Goal: Task Accomplishment & Management: Use online tool/utility

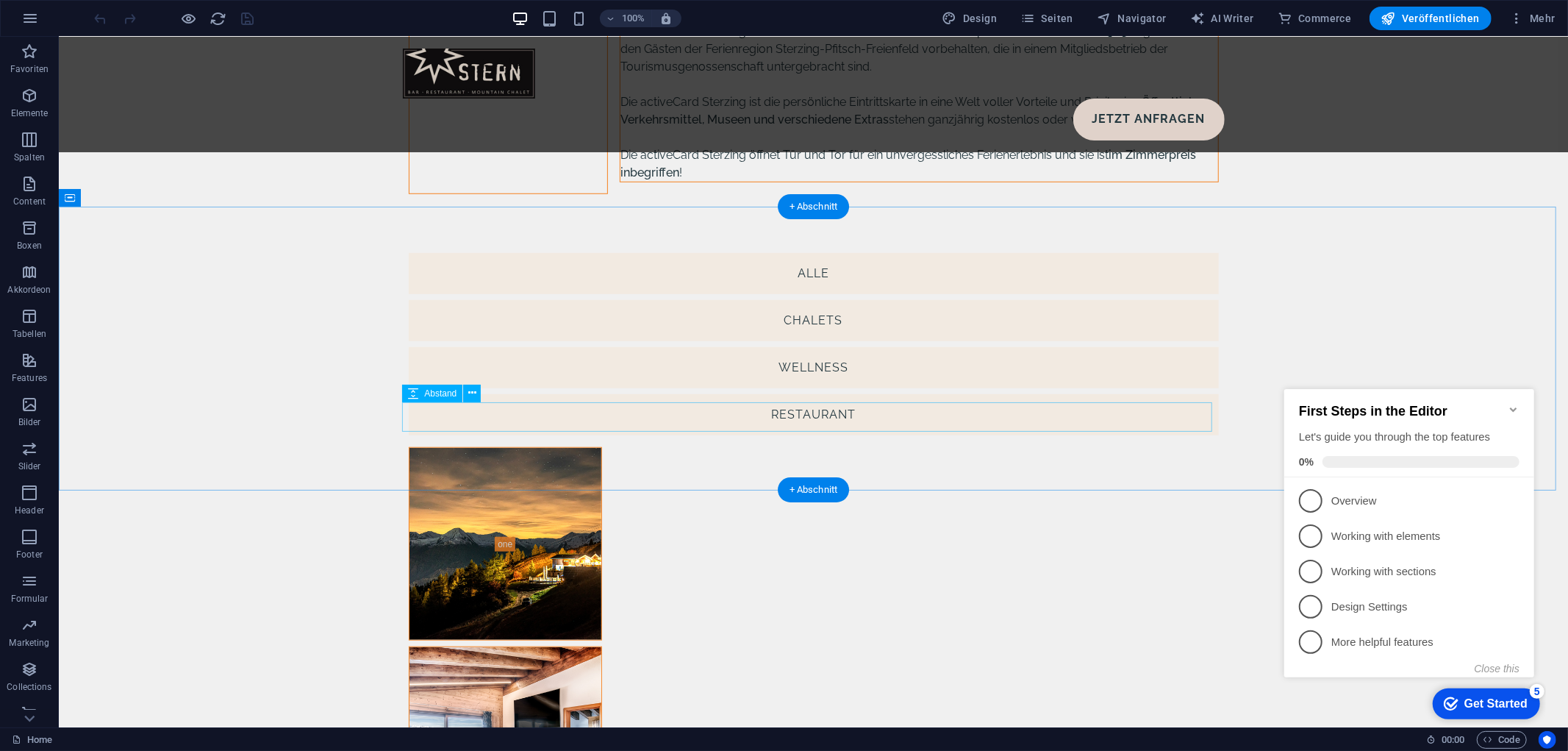
scroll to position [5615, 0]
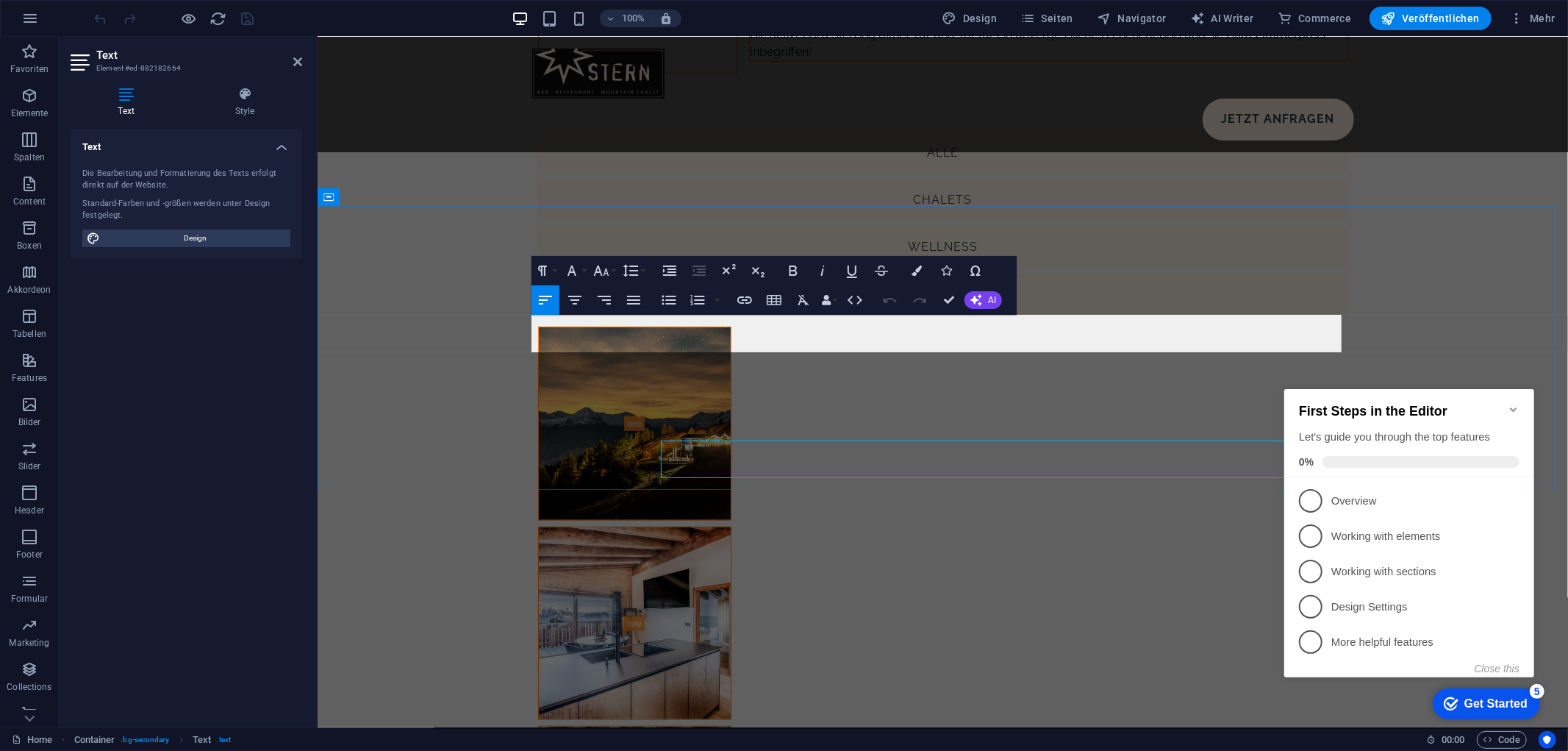
scroll to position [5490, 0]
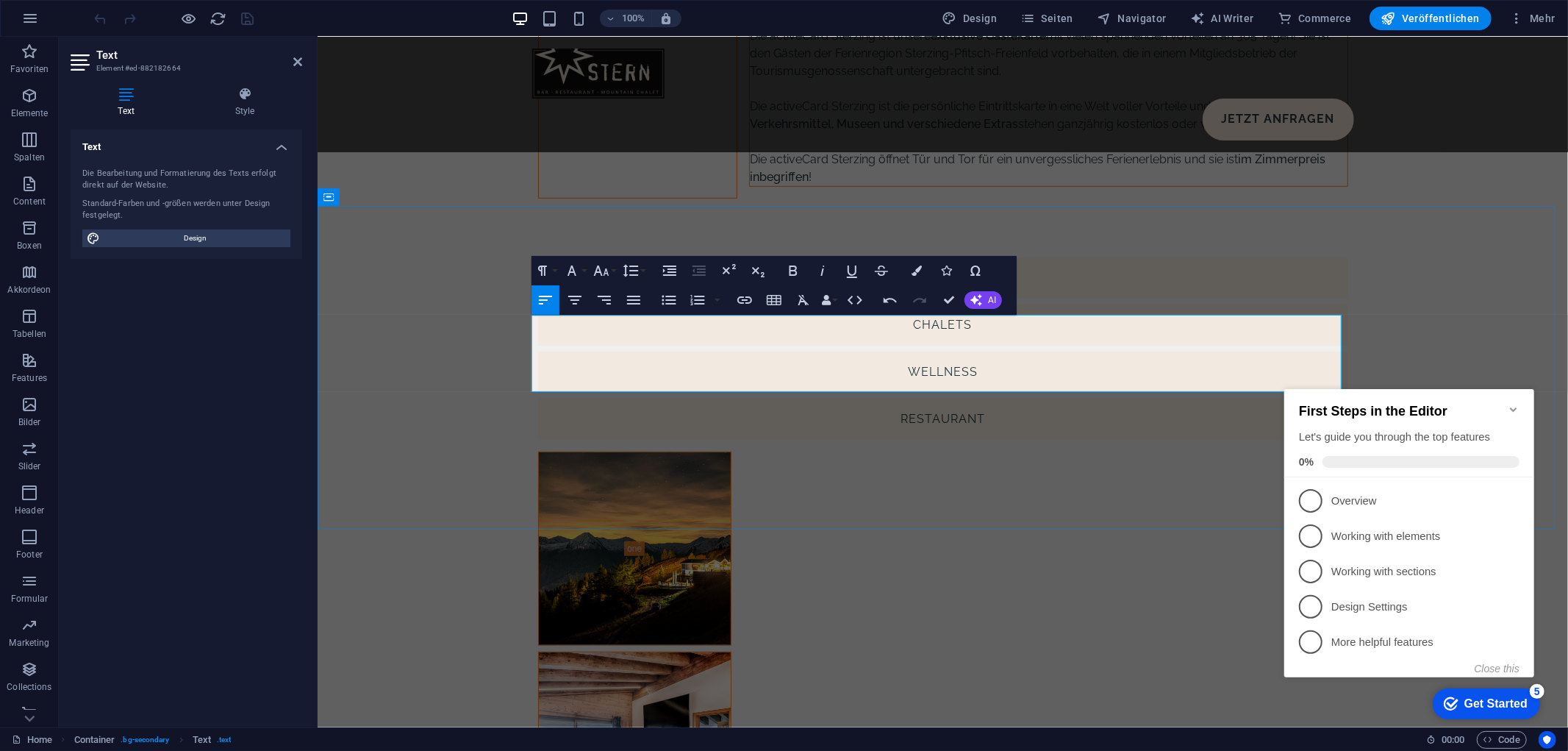
drag, startPoint x: 751, startPoint y: 368, endPoint x: 534, endPoint y: 362, distance: 217.1
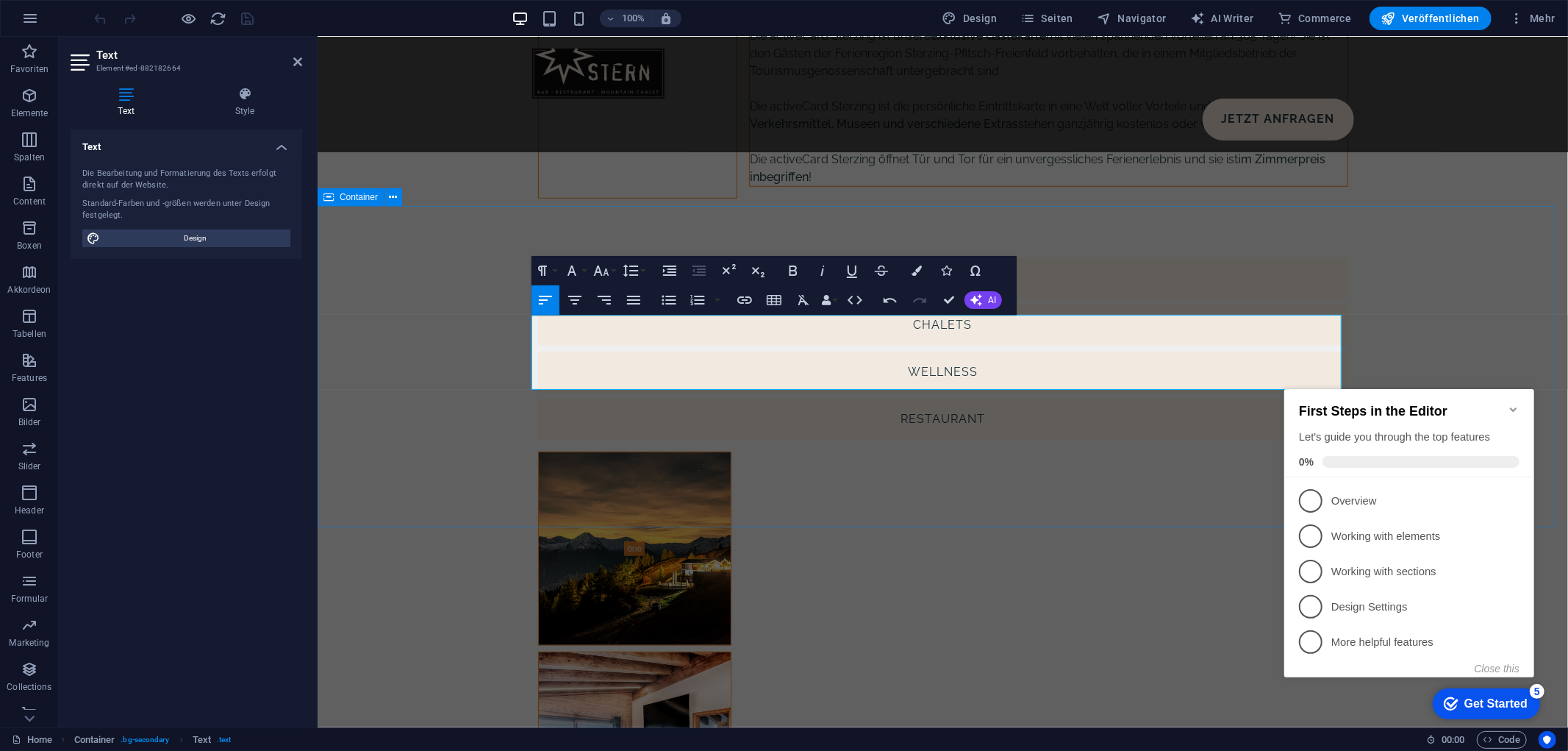
drag, startPoint x: 750, startPoint y: 361, endPoint x: 520, endPoint y: 365, distance: 230.0
click at [578, 268] on icon "button" at bounding box center [571, 270] width 18 height 18
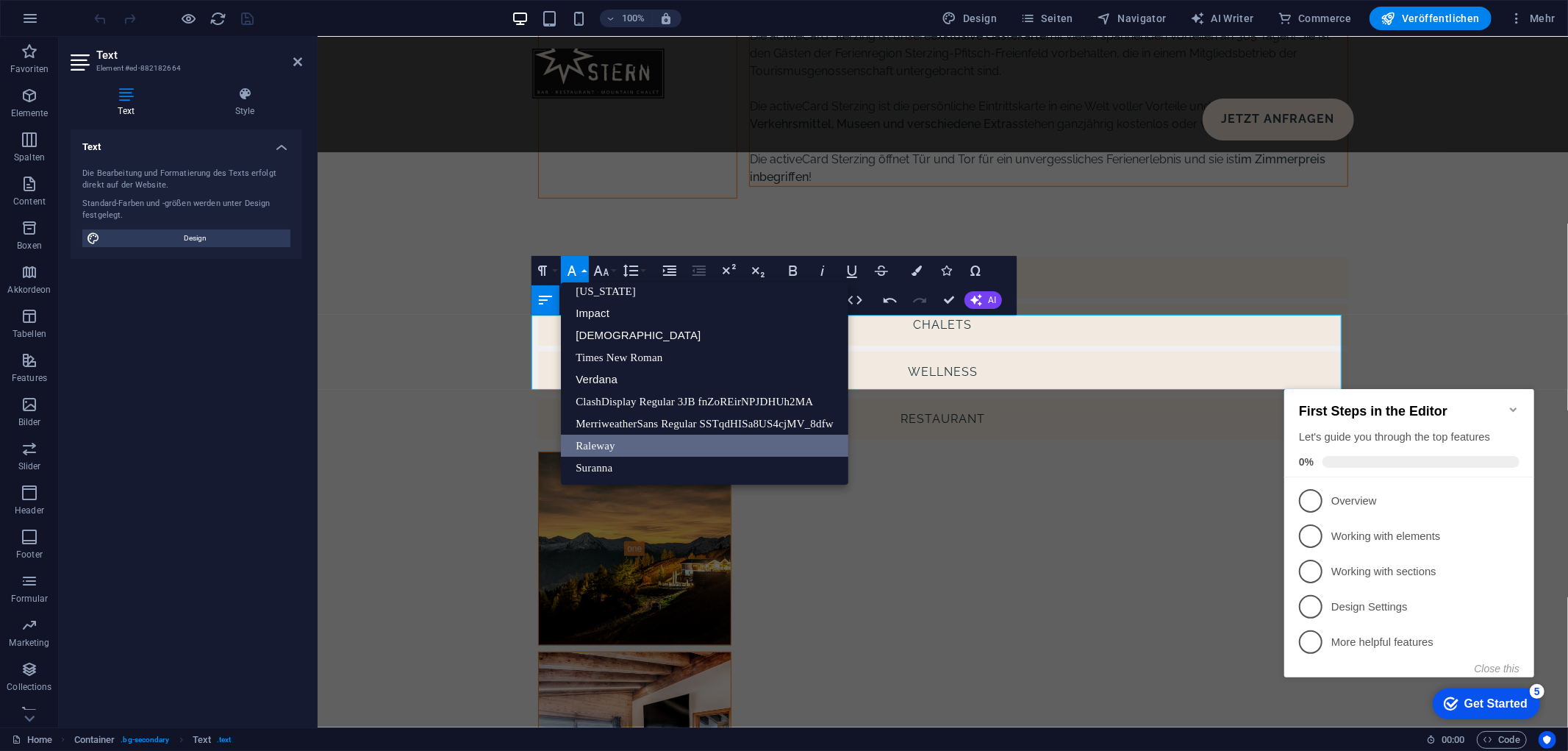
scroll to position [29, 0]
click at [614, 269] on button "Font Size" at bounding box center [604, 271] width 28 height 29
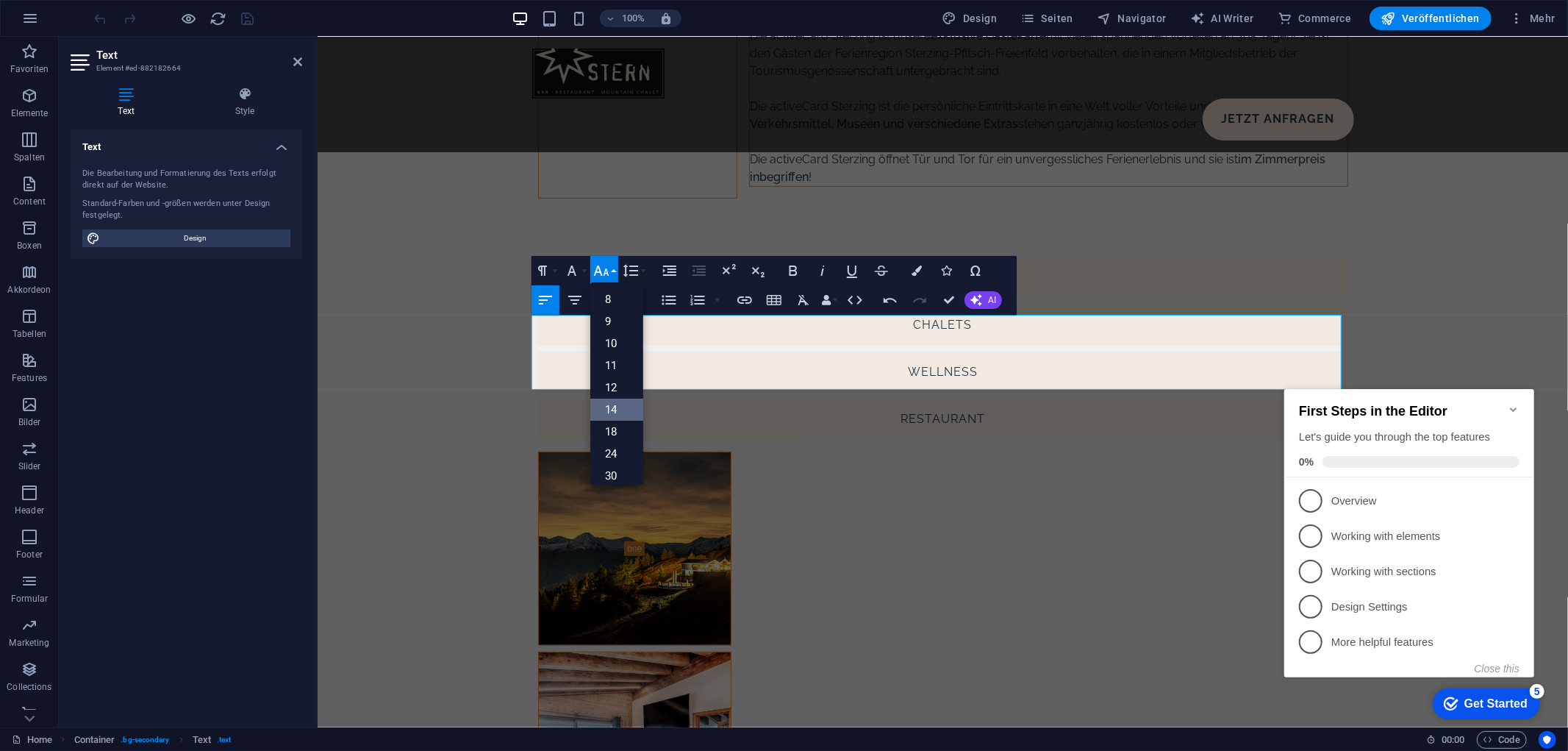
click at [619, 413] on link "14" at bounding box center [617, 409] width 53 height 22
click at [609, 270] on icon "button" at bounding box center [601, 270] width 18 height 18
click at [624, 332] on link "24" at bounding box center [617, 336] width 53 height 22
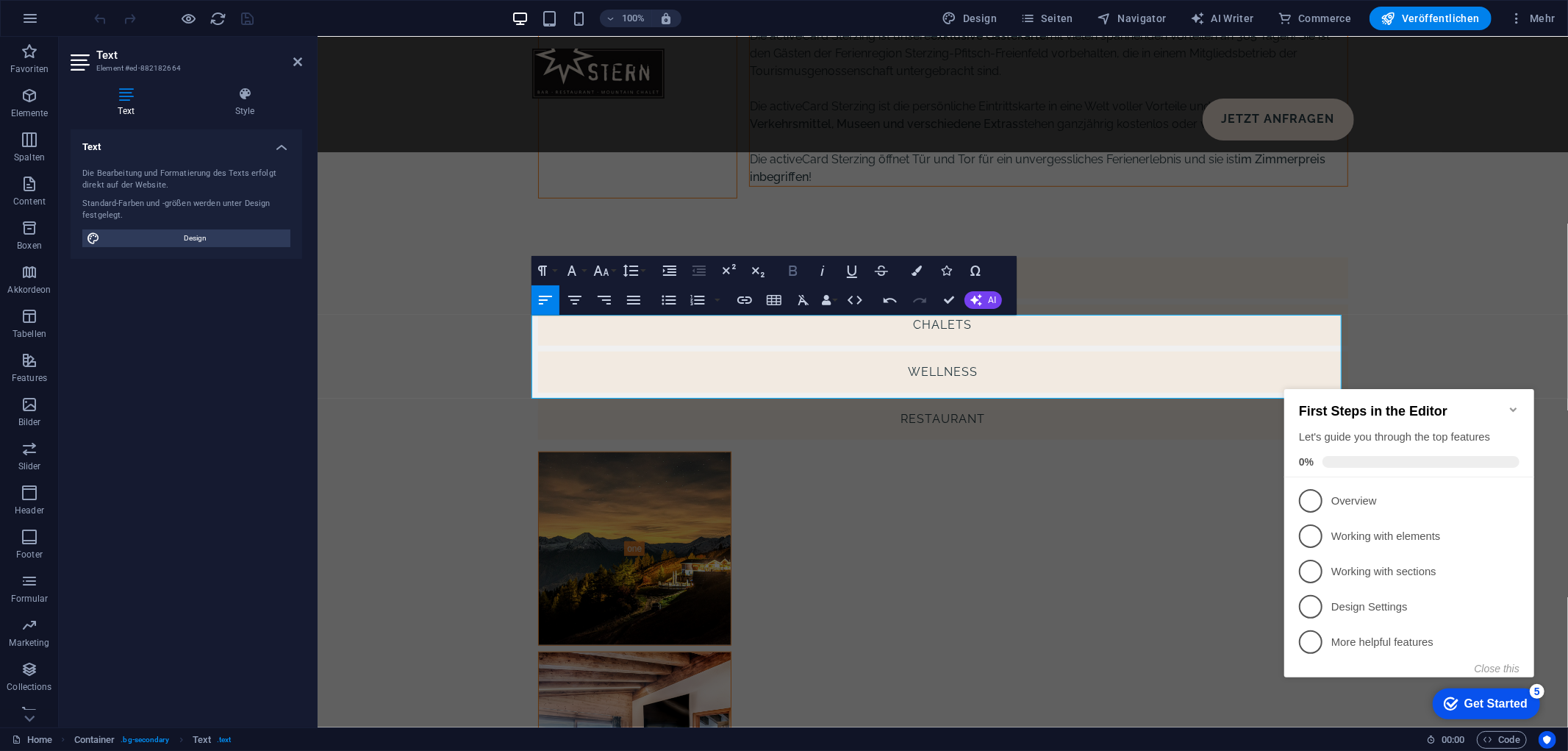
click at [802, 272] on button "Bold" at bounding box center [793, 271] width 28 height 29
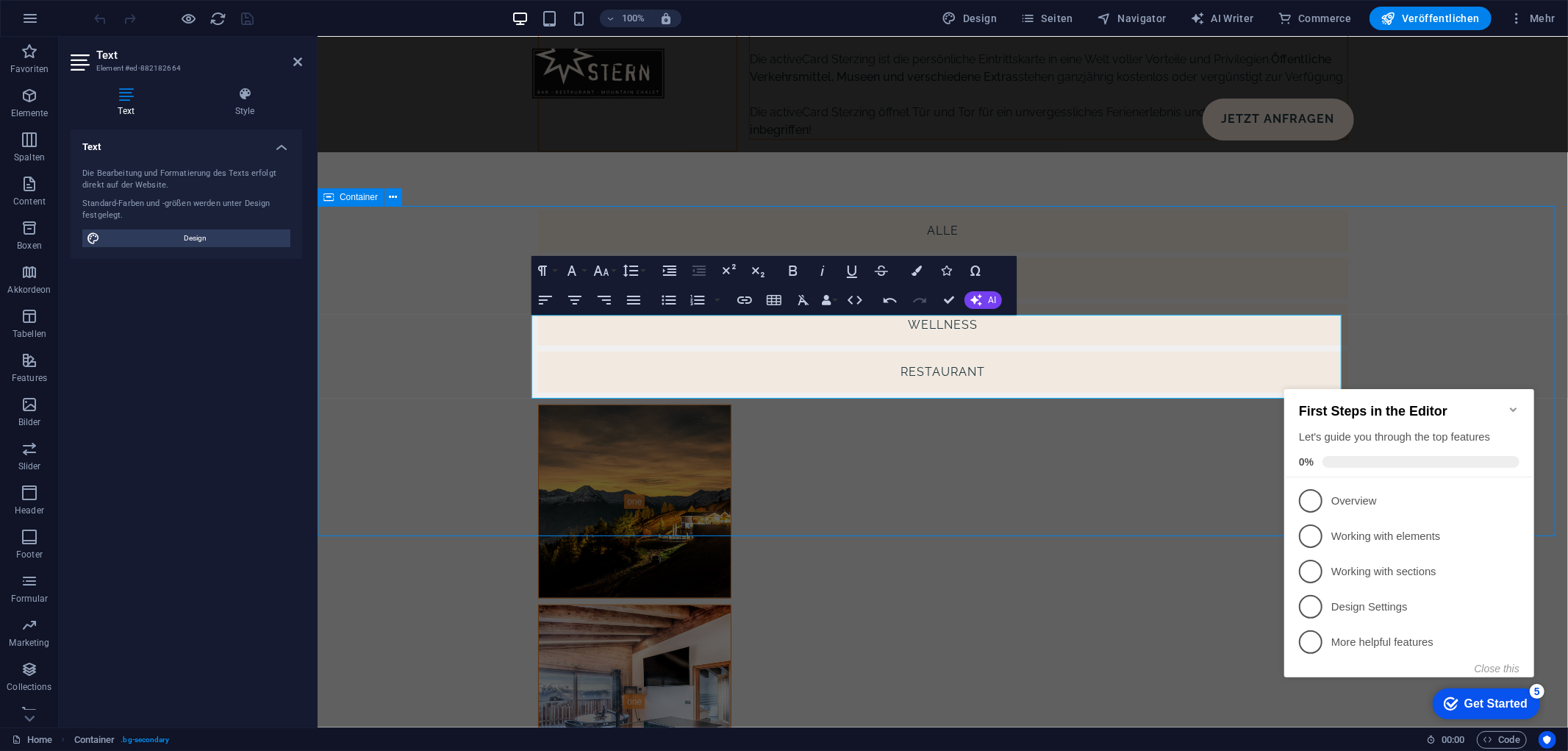
scroll to position [5615, 0]
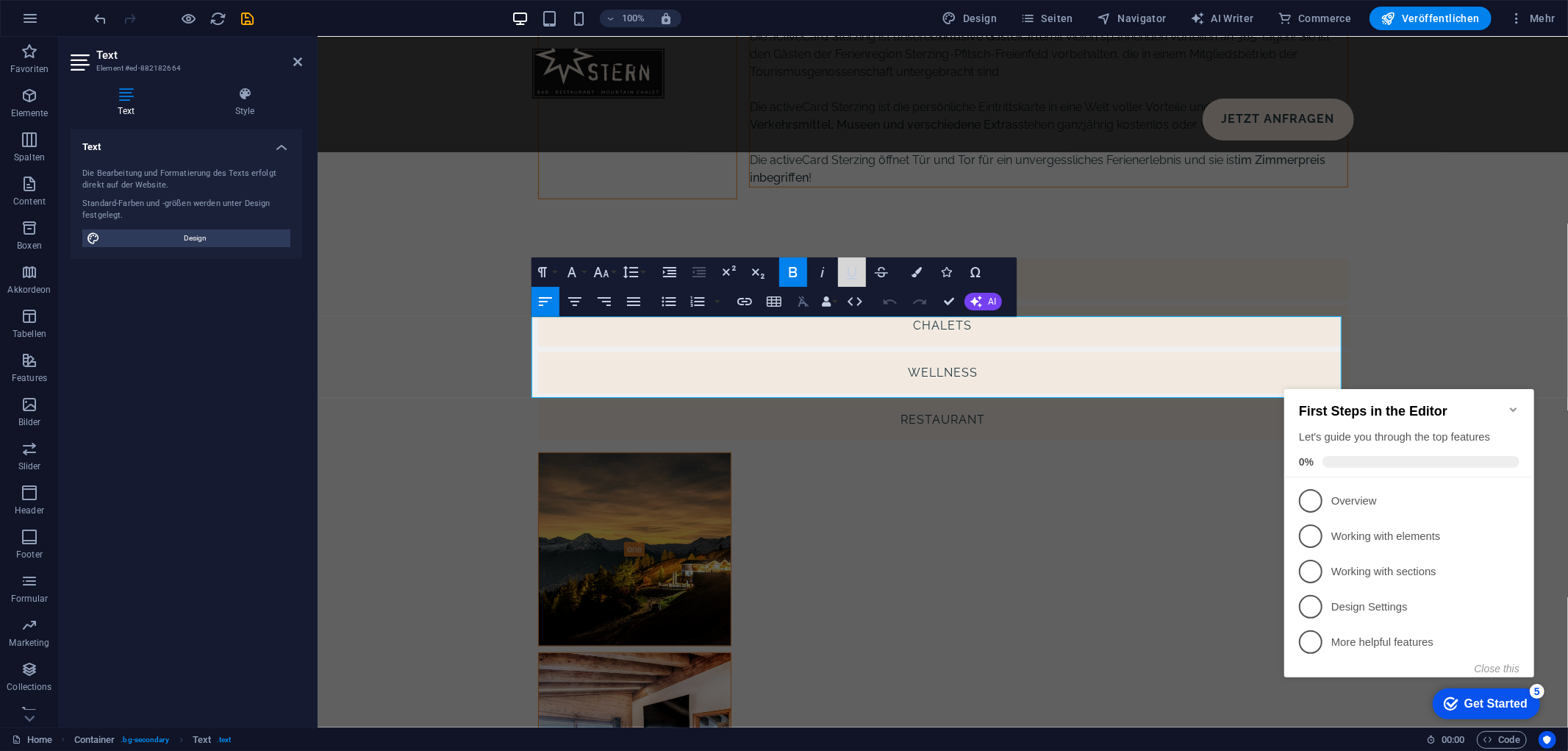
drag, startPoint x: 847, startPoint y: 271, endPoint x: 811, endPoint y: 312, distance: 54.6
click at [848, 270] on icon "button" at bounding box center [851, 272] width 18 height 18
click at [248, 16] on icon "save" at bounding box center [248, 18] width 17 height 17
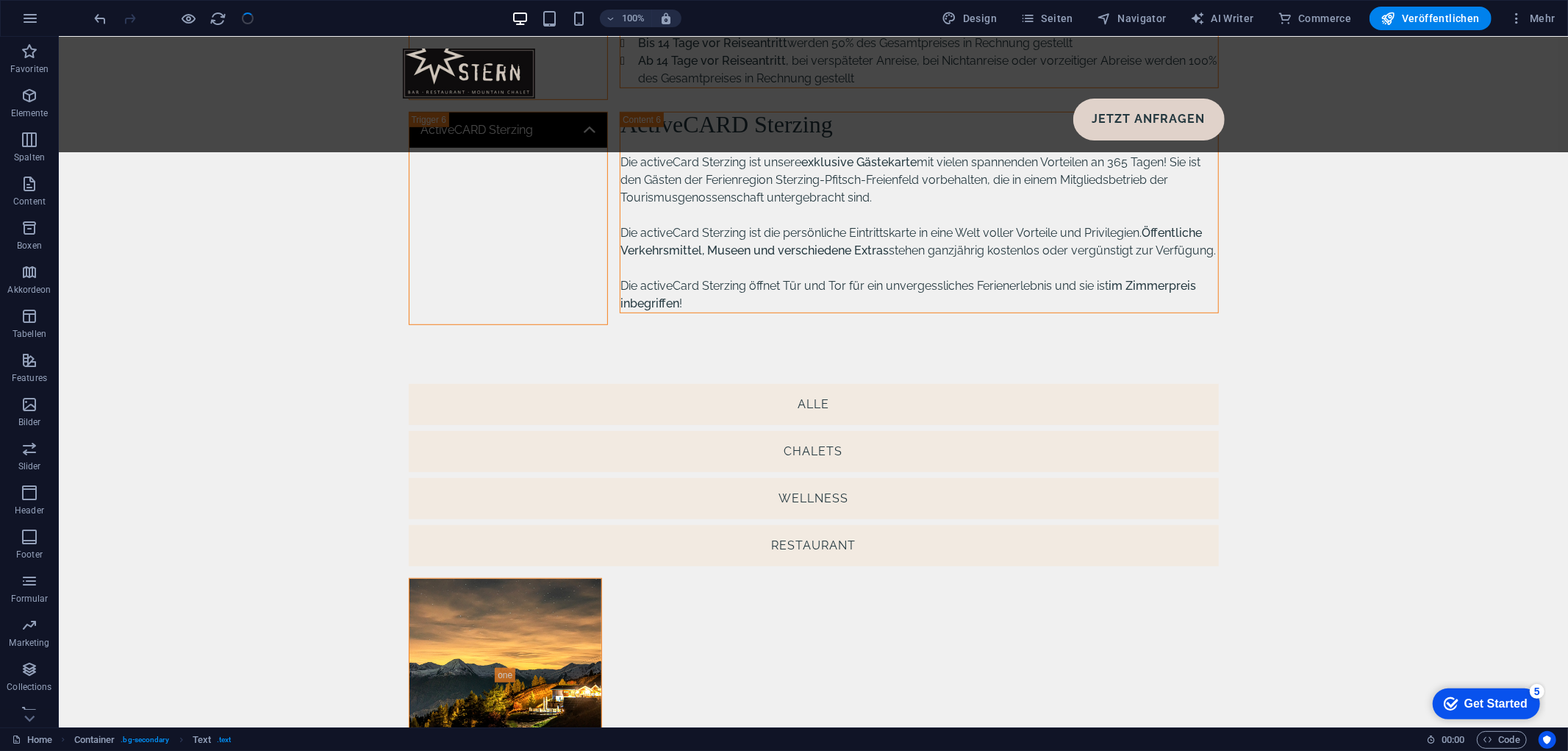
scroll to position [5615, 0]
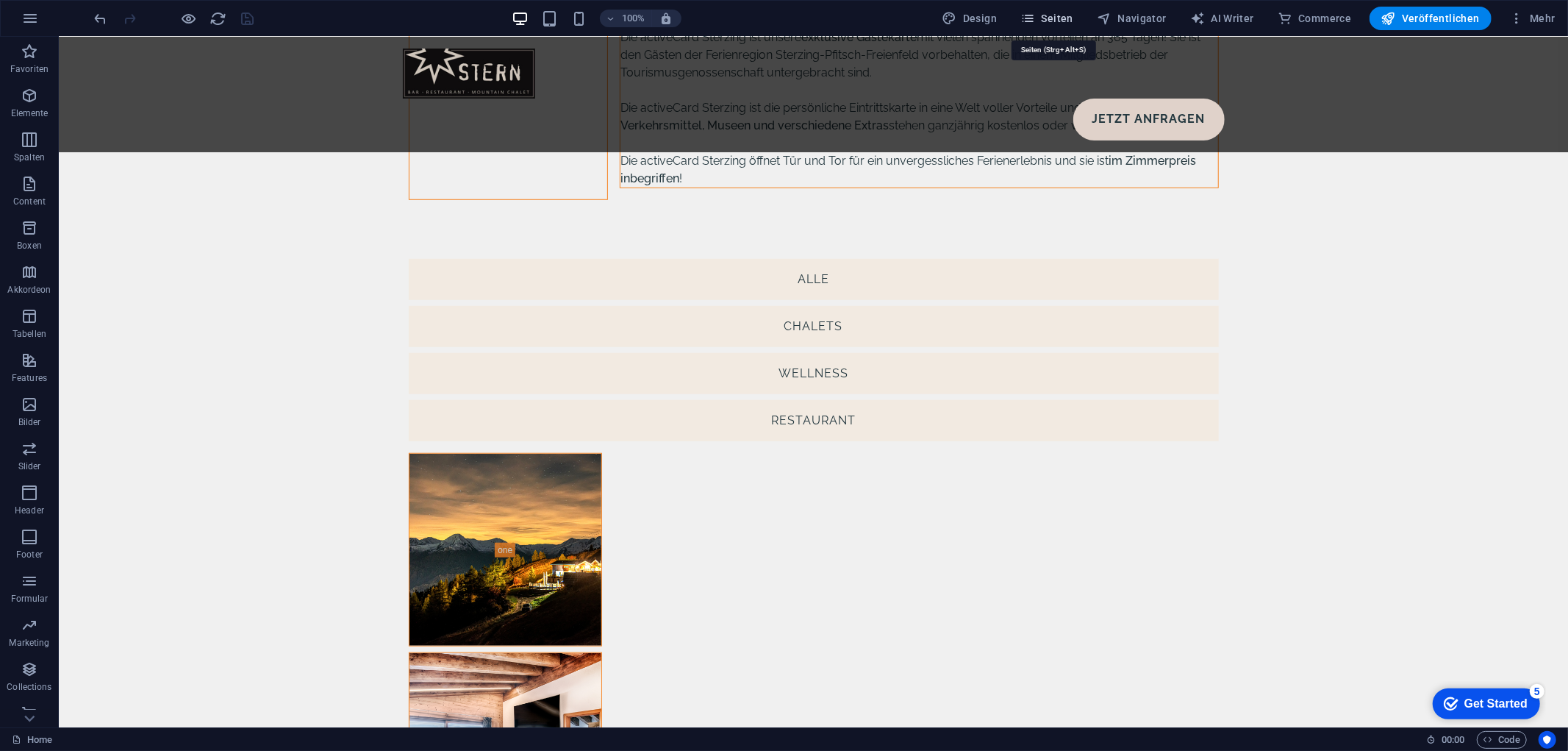
click at [1047, 22] on span "Seiten" at bounding box center [1047, 18] width 53 height 15
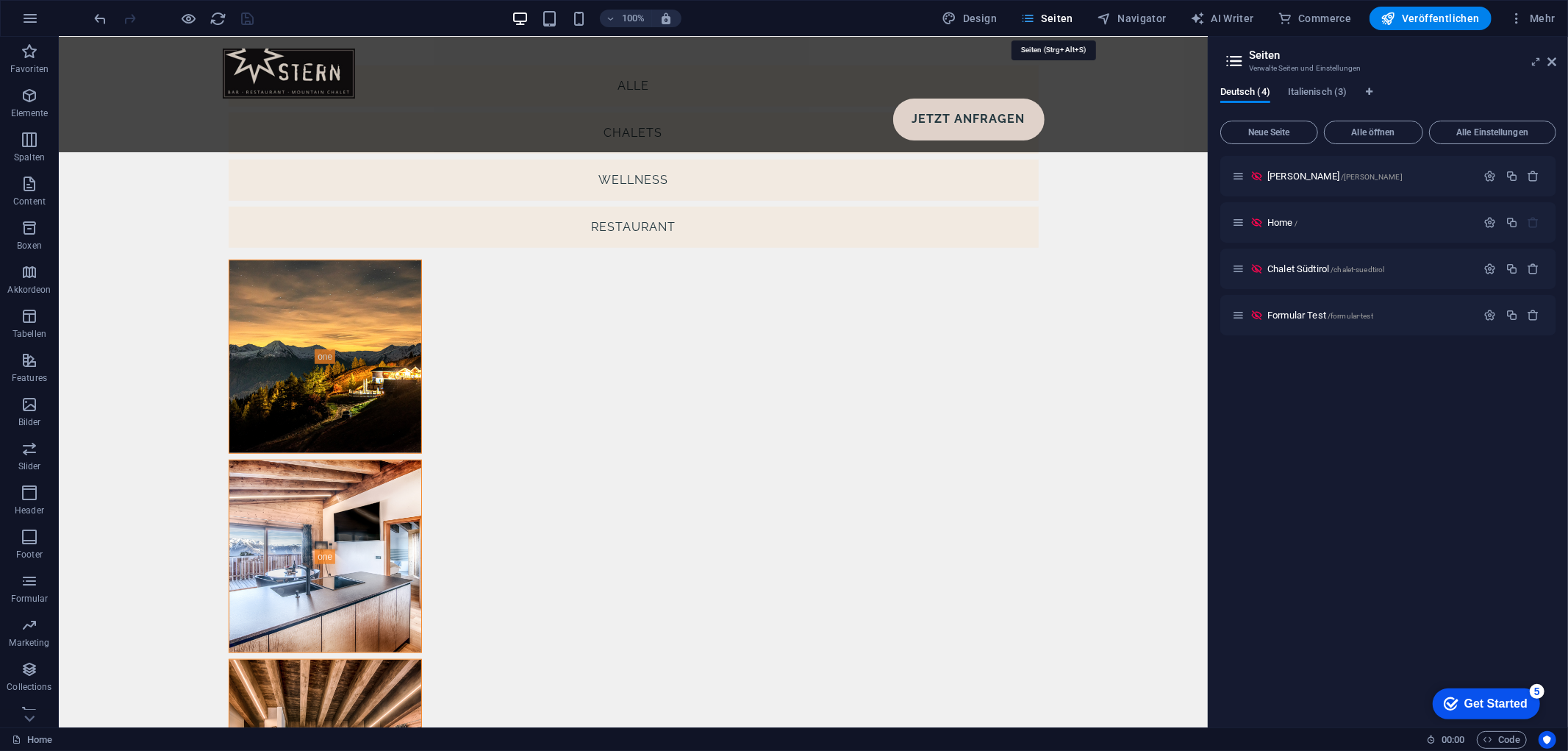
scroll to position [5422, 0]
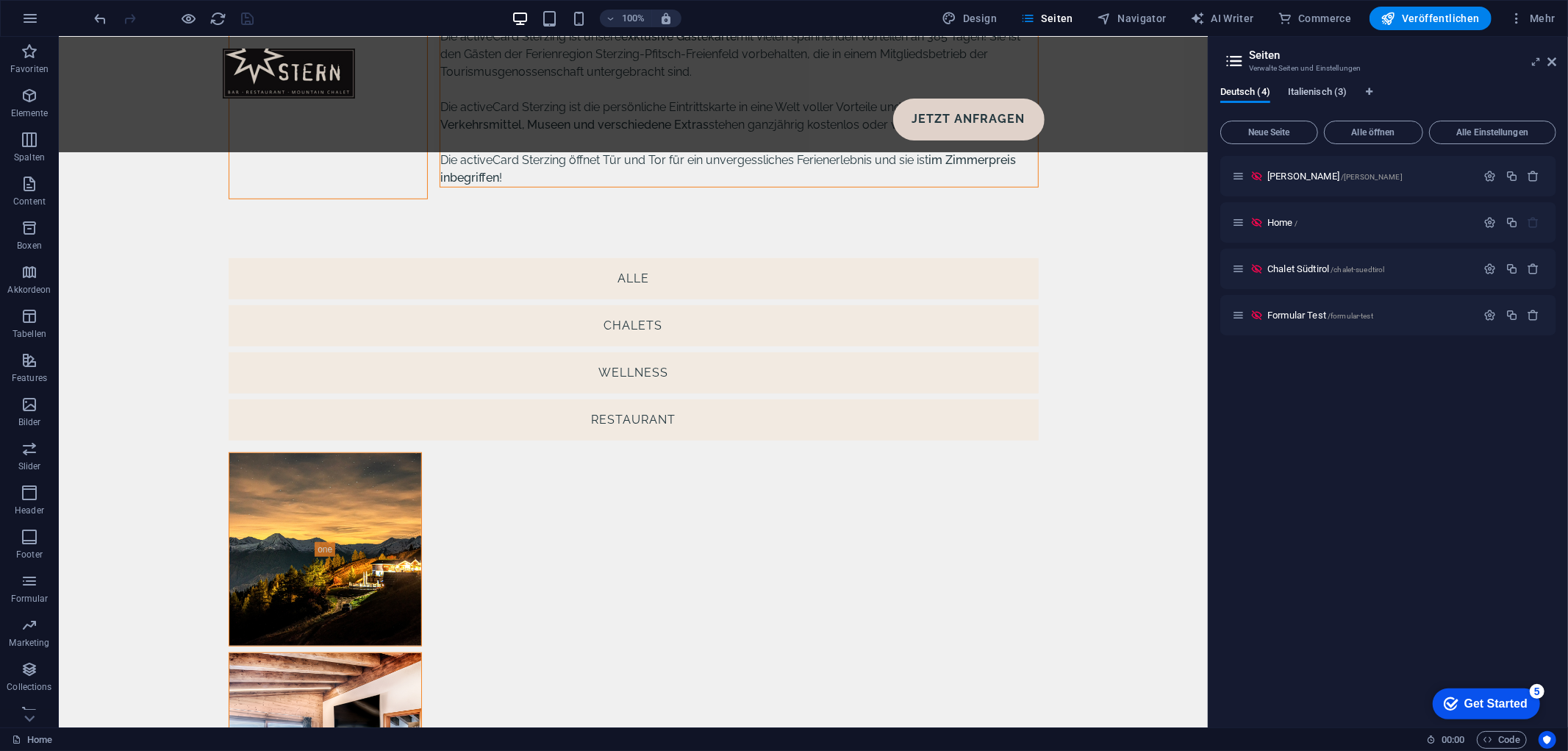
click at [1311, 98] on span "Italienisch (3)" at bounding box center [1317, 93] width 58 height 21
click at [1227, 87] on span "Deutsch (4)" at bounding box center [1245, 93] width 50 height 21
click at [1310, 85] on div "Deutsch (4) Italienisch (3) Neue Seite Alle öffnen Alle Einstellungen [PERSON_N…" at bounding box center [1388, 402] width 359 height 653
click at [1307, 92] on span "Italienisch (3)" at bounding box center [1317, 93] width 58 height 21
click at [1341, 219] on span "/[PERSON_NAME]" at bounding box center [1372, 223] width 62 height 8
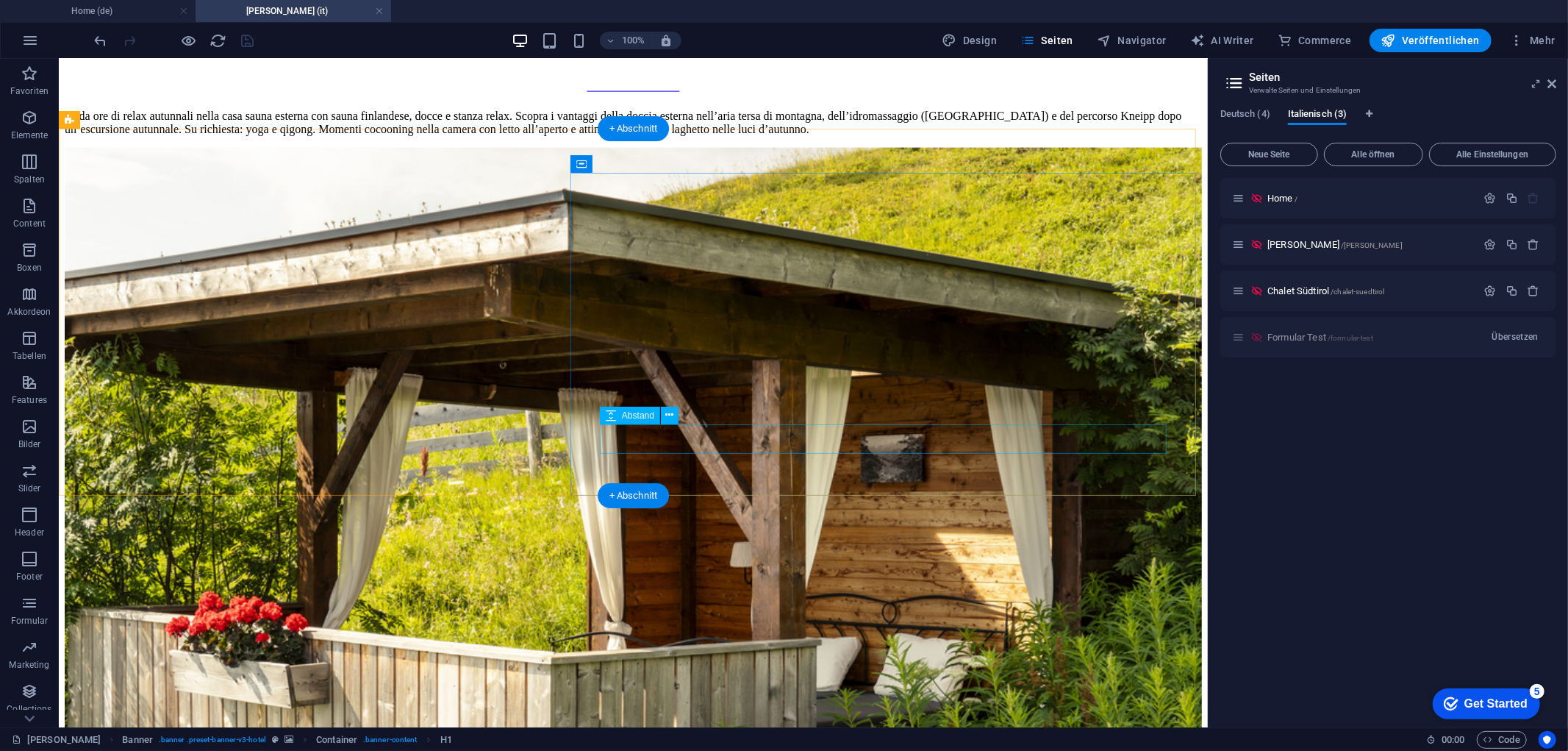
scroll to position [0, 0]
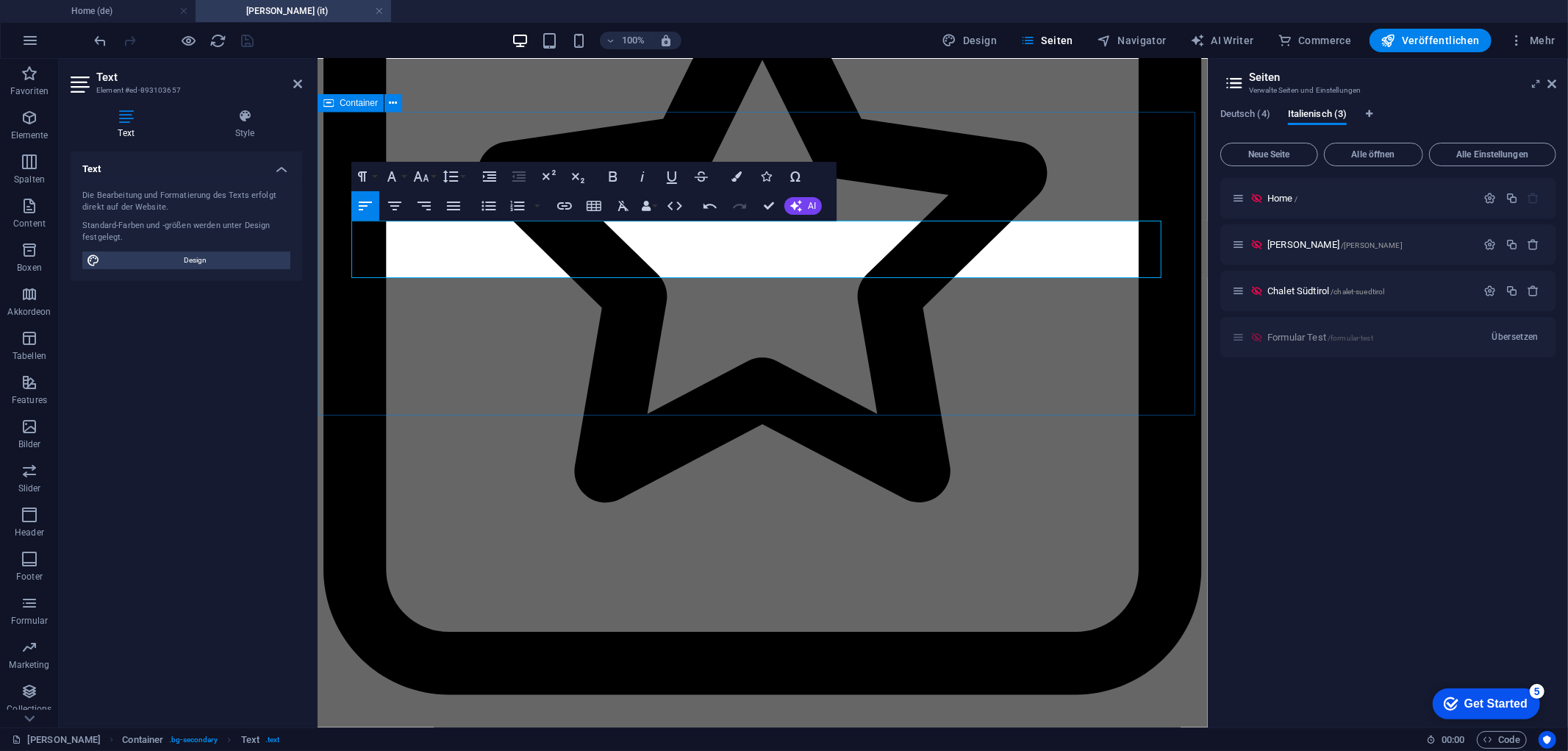
drag, startPoint x: 573, startPoint y: 268, endPoint x: 342, endPoint y: 269, distance: 231.0
click at [622, 182] on button "Bold" at bounding box center [613, 176] width 28 height 29
click at [676, 175] on icon "button" at bounding box center [671, 176] width 18 height 18
click at [422, 177] on icon "button" at bounding box center [421, 176] width 18 height 18
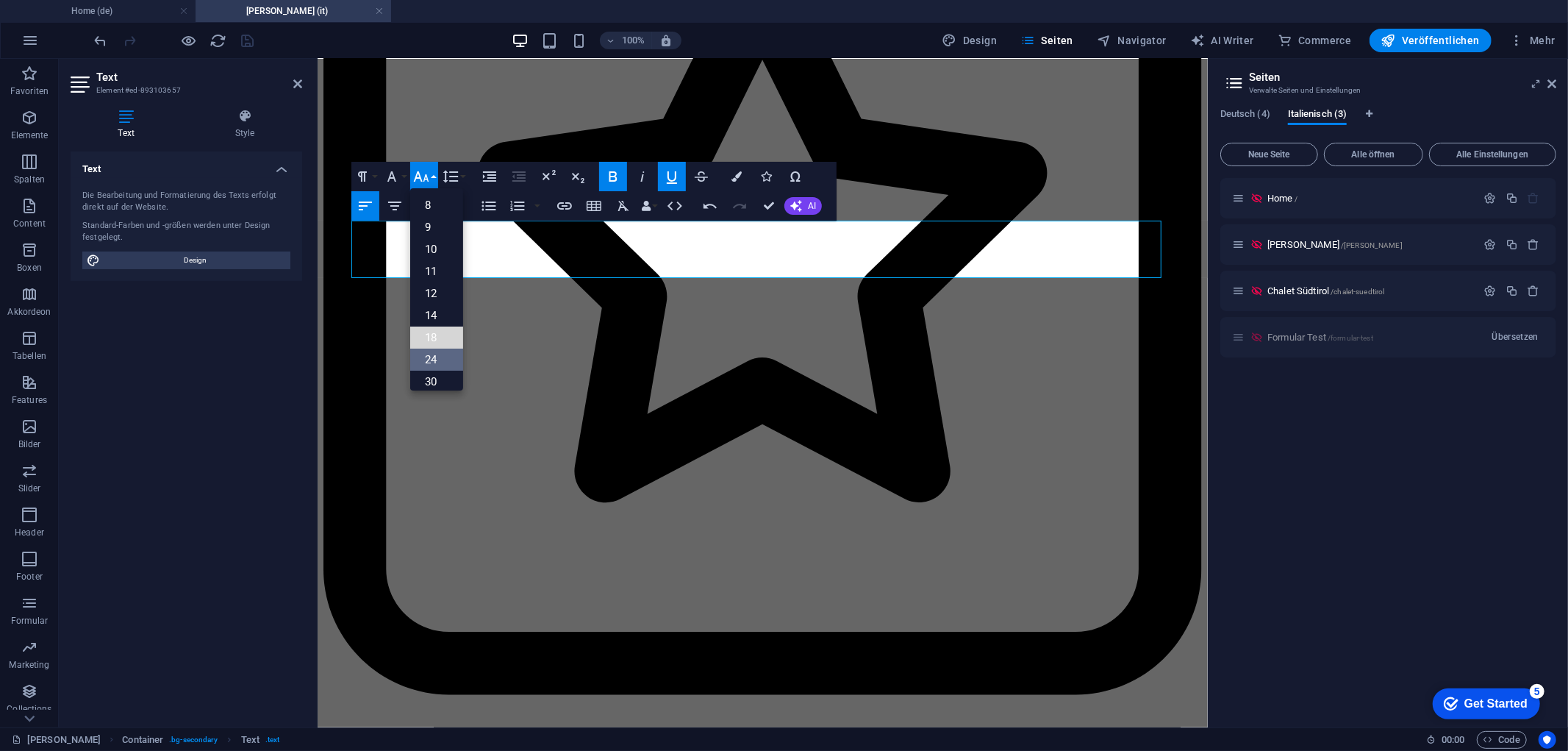
click at [439, 349] on ul "8 9 10 11 12 14 18 24 30 36 48 60 72 96" at bounding box center [436, 349] width 53 height 321
click at [438, 356] on link "24" at bounding box center [436, 359] width 53 height 22
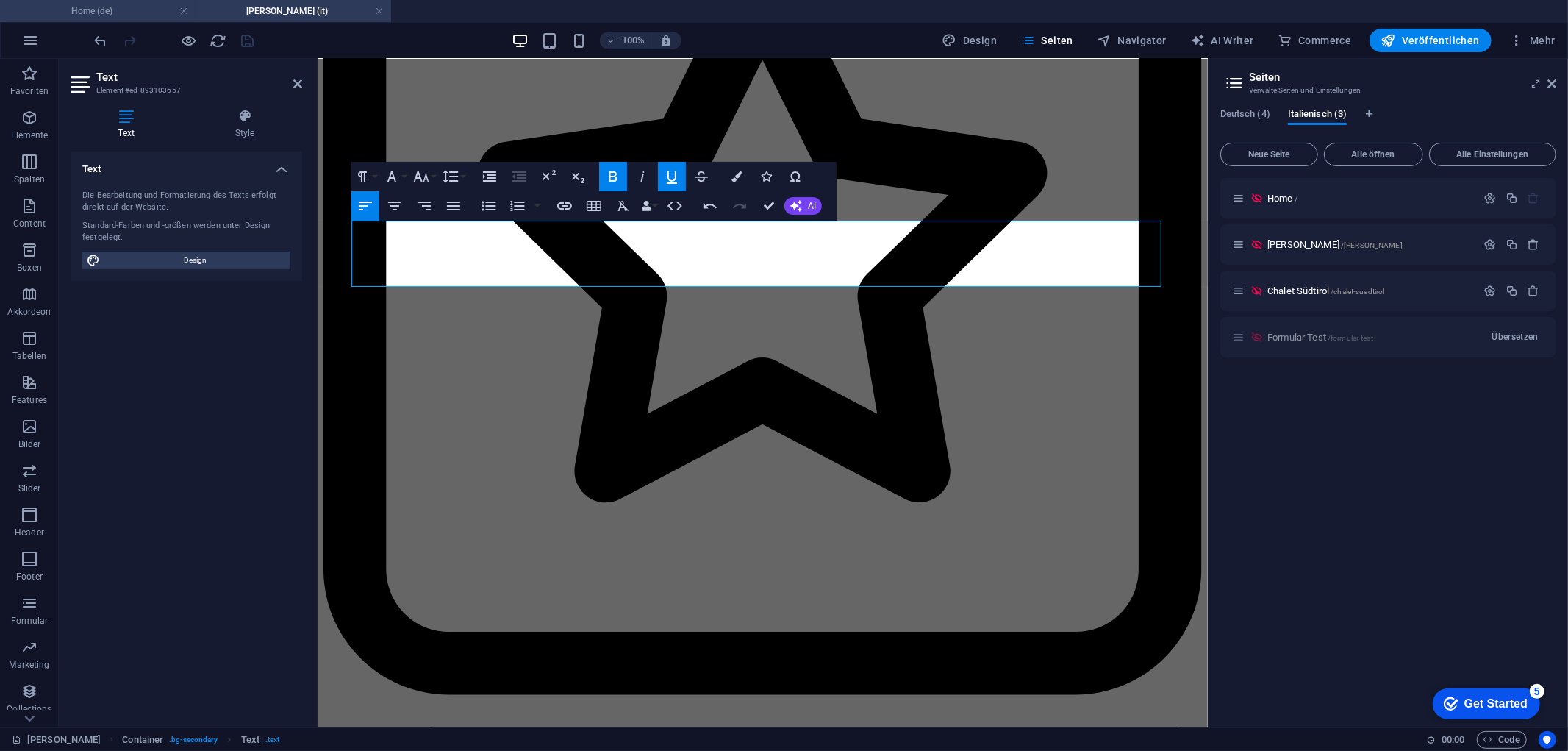
click at [141, 10] on h4 "Home (de)" at bounding box center [98, 11] width 195 height 16
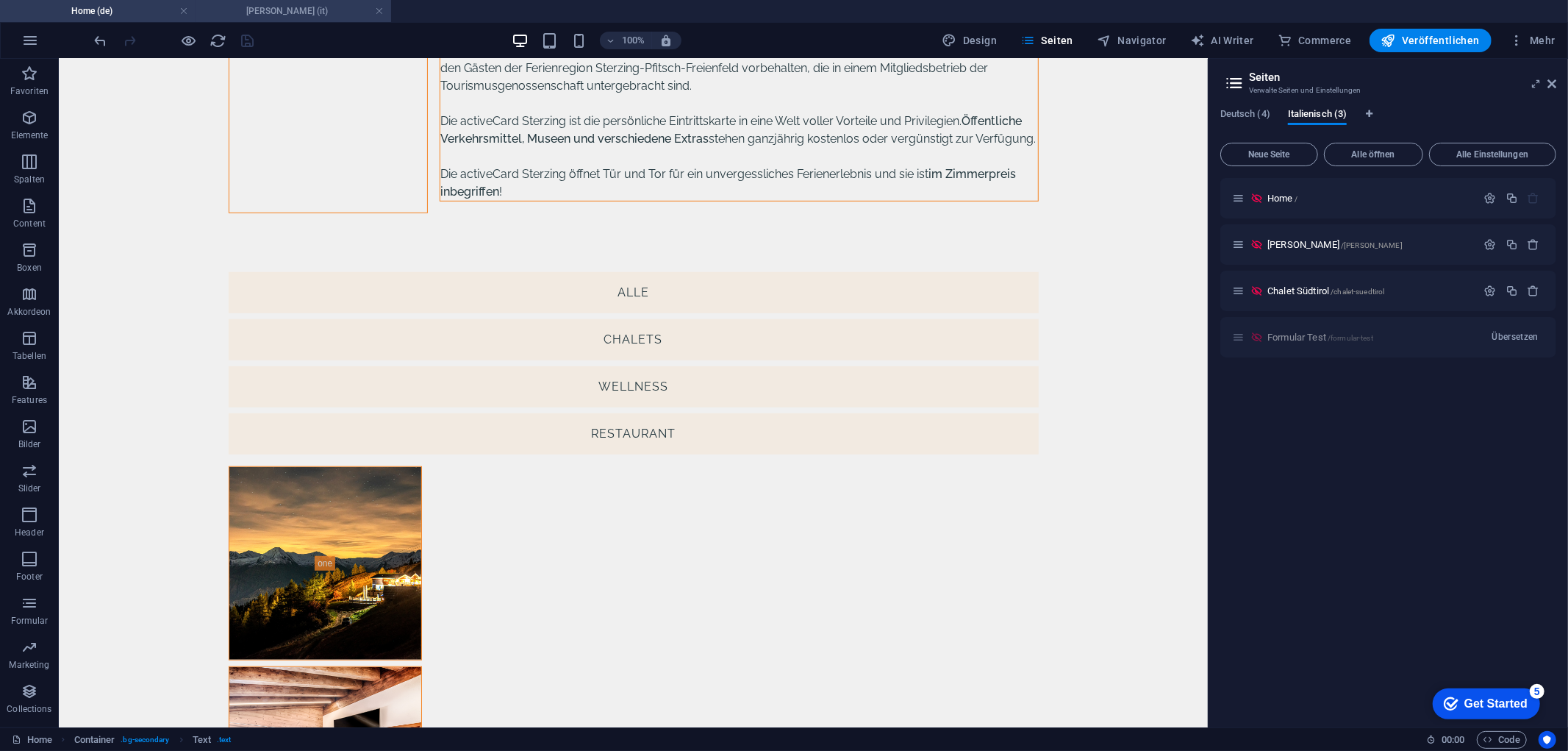
scroll to position [0, 0]
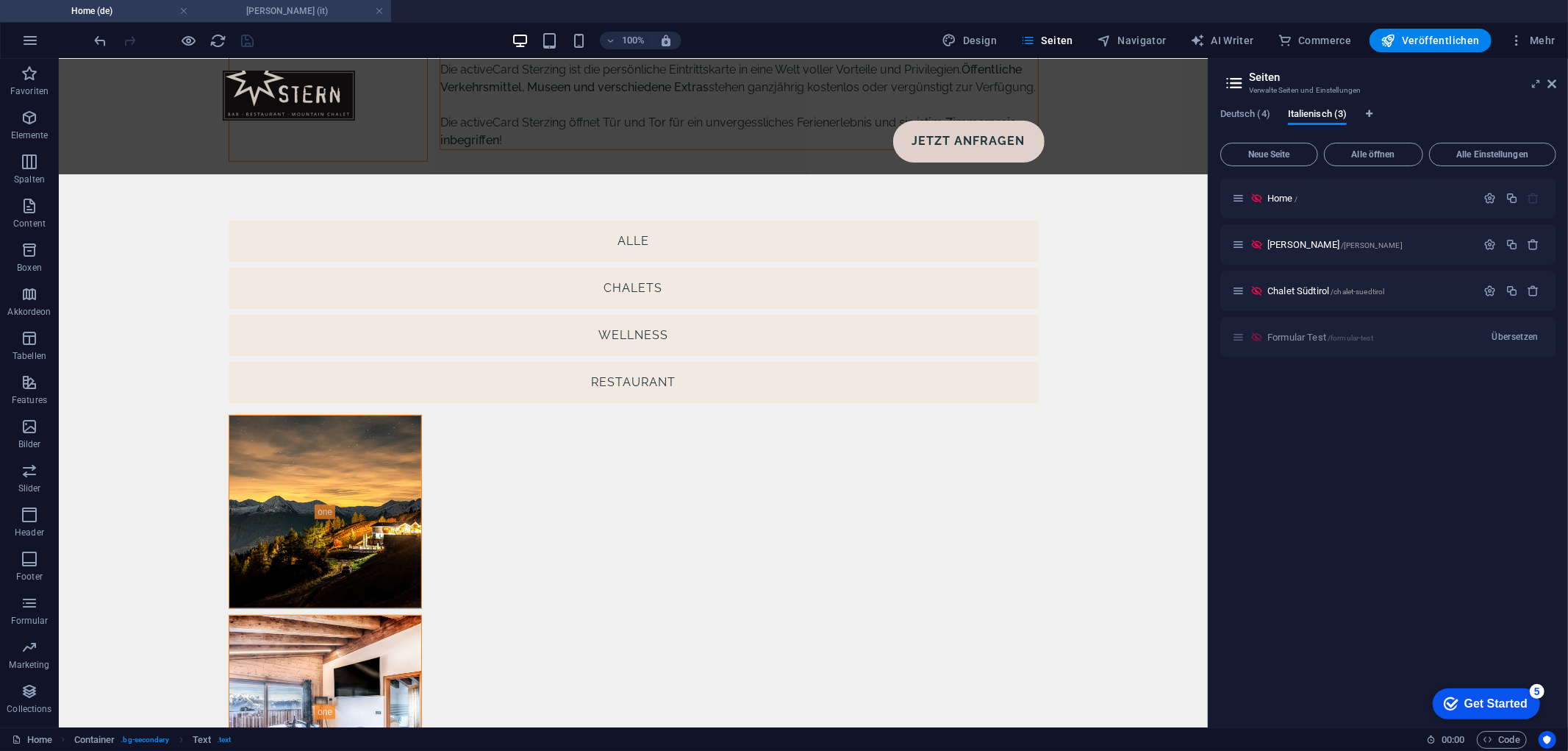
click at [292, 4] on h4 "[PERSON_NAME] (it)" at bounding box center [293, 11] width 195 height 16
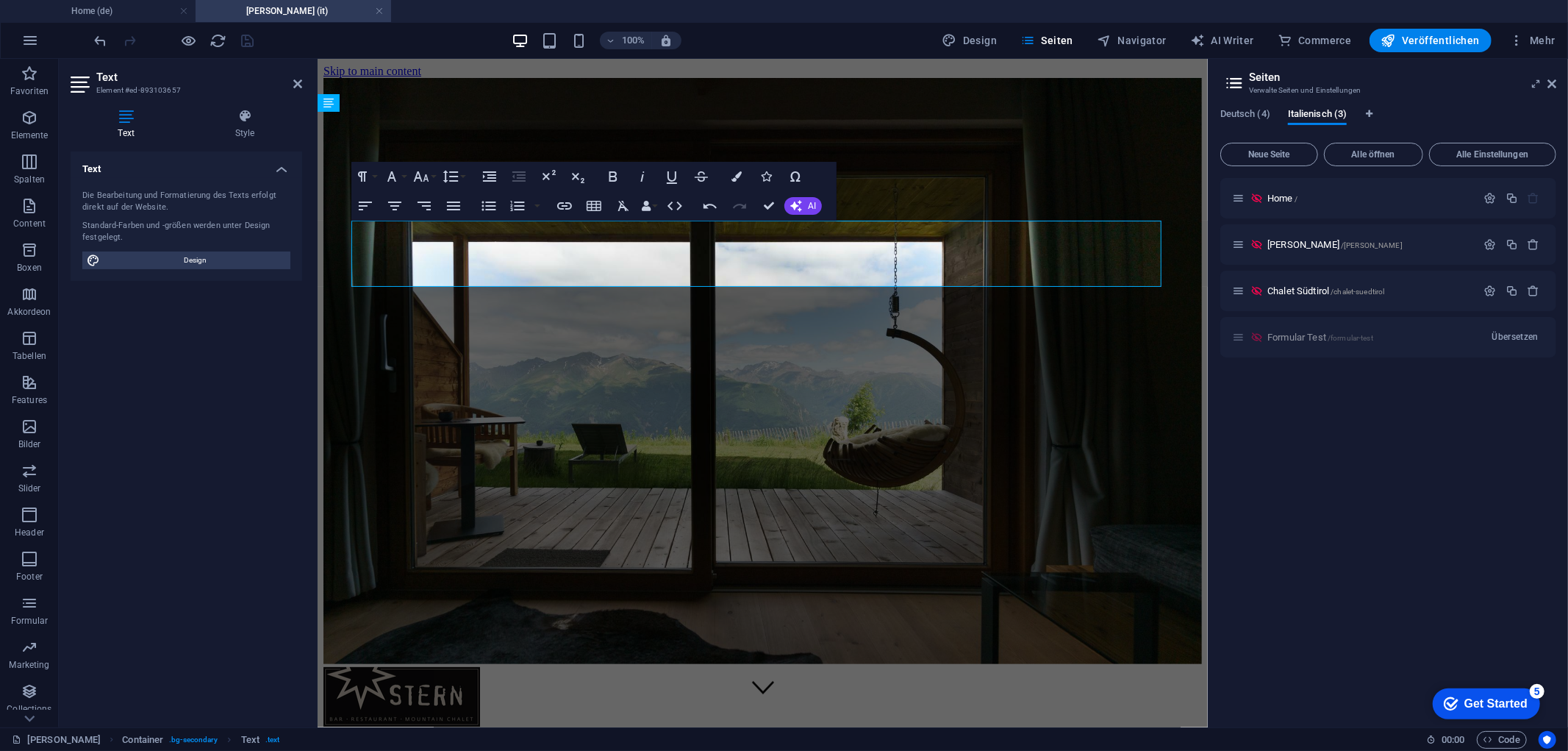
scroll to position [5452, 0]
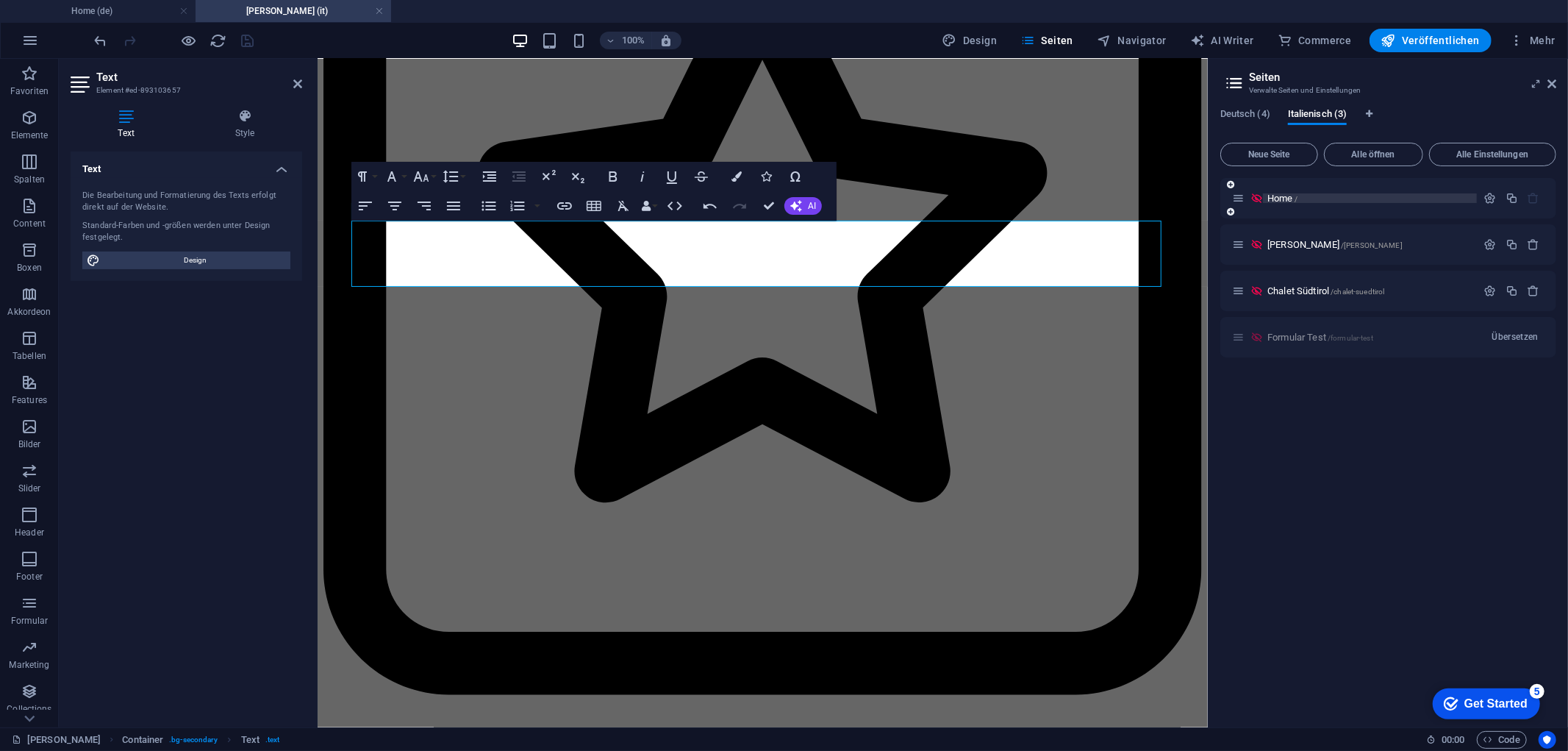
click at [1288, 199] on span "Home /" at bounding box center [1282, 198] width 30 height 11
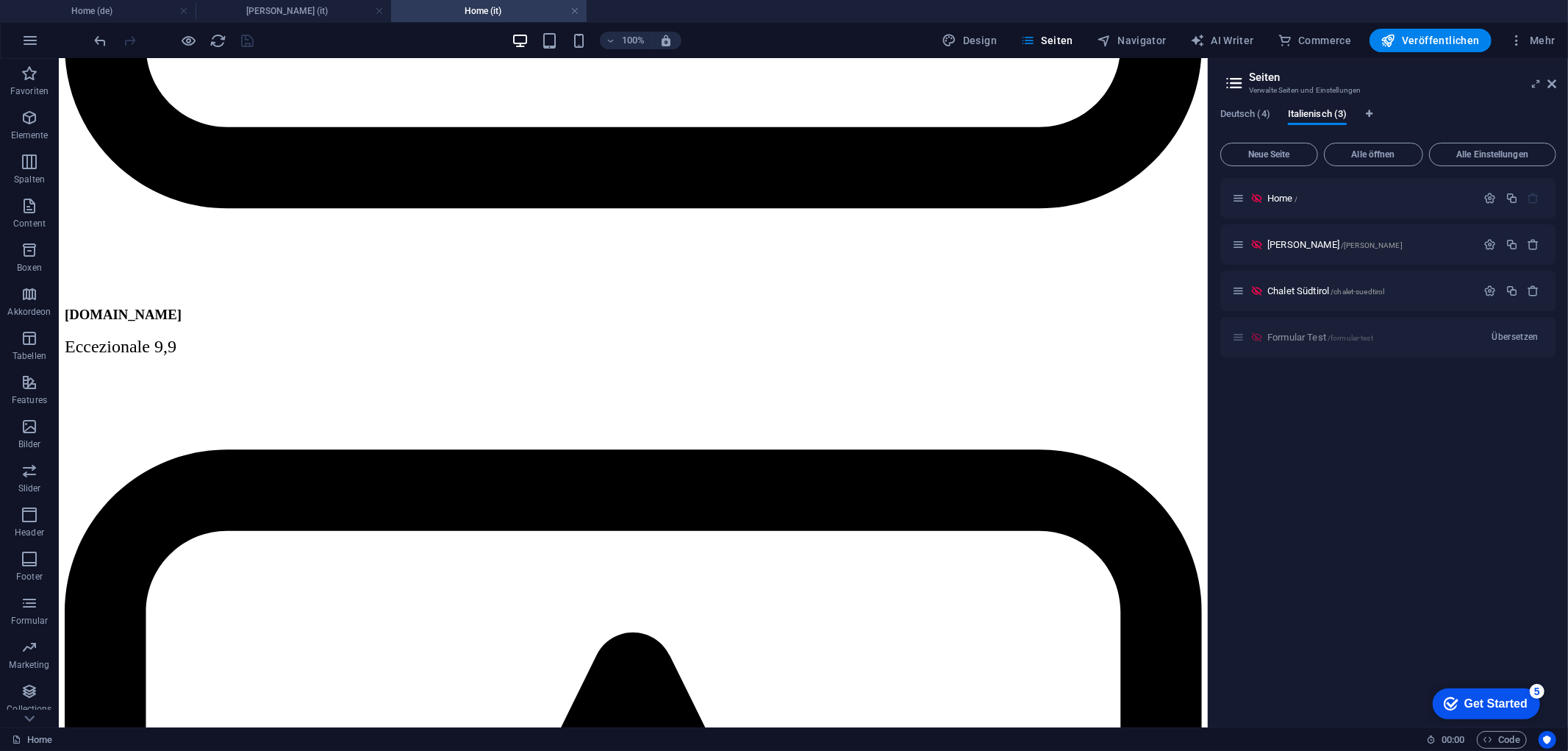
scroll to position [5584, 0]
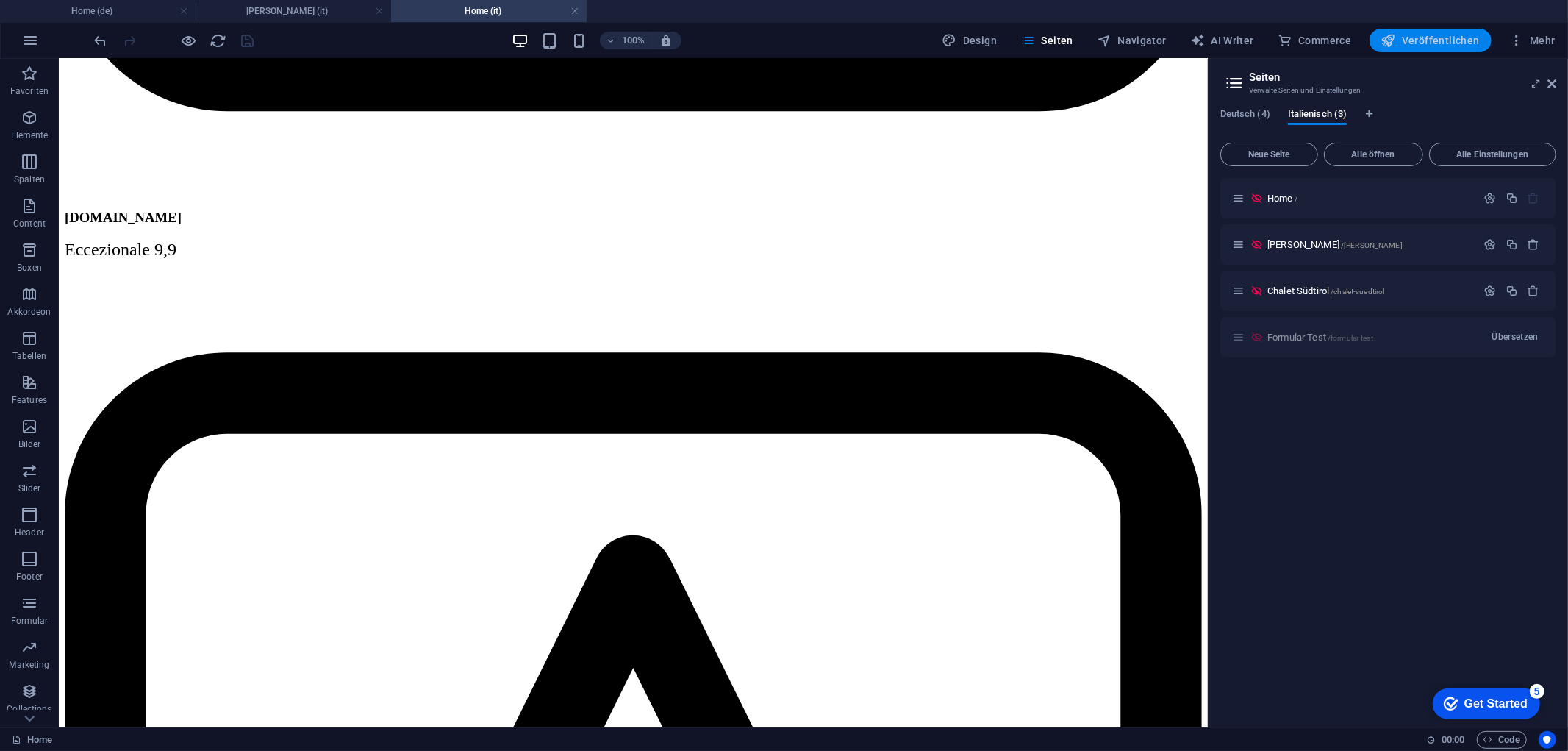
click at [1451, 42] on span "Veröffentlichen" at bounding box center [1430, 40] width 98 height 15
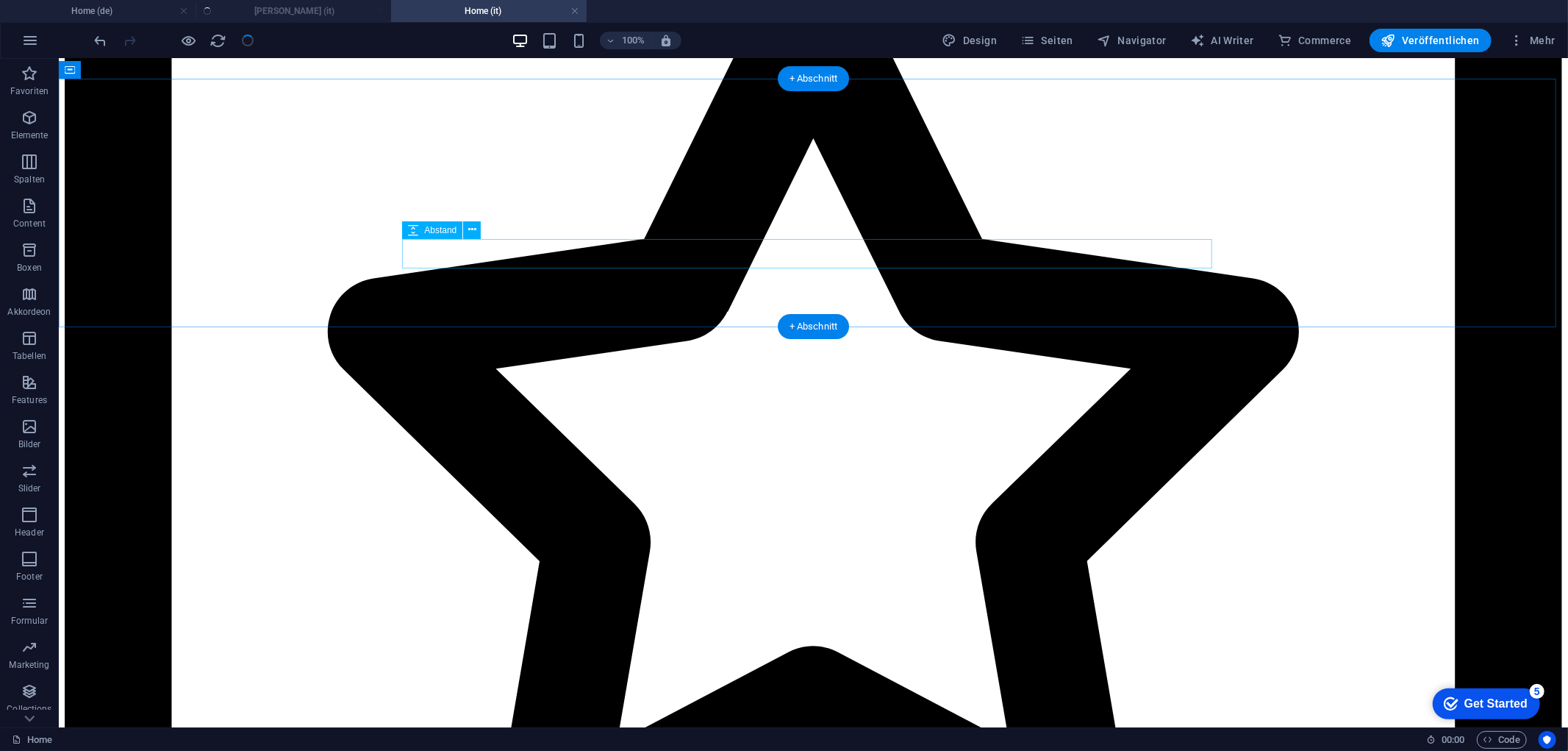
scroll to position [5777, 0]
